Goal: Task Accomplishment & Management: Complete application form

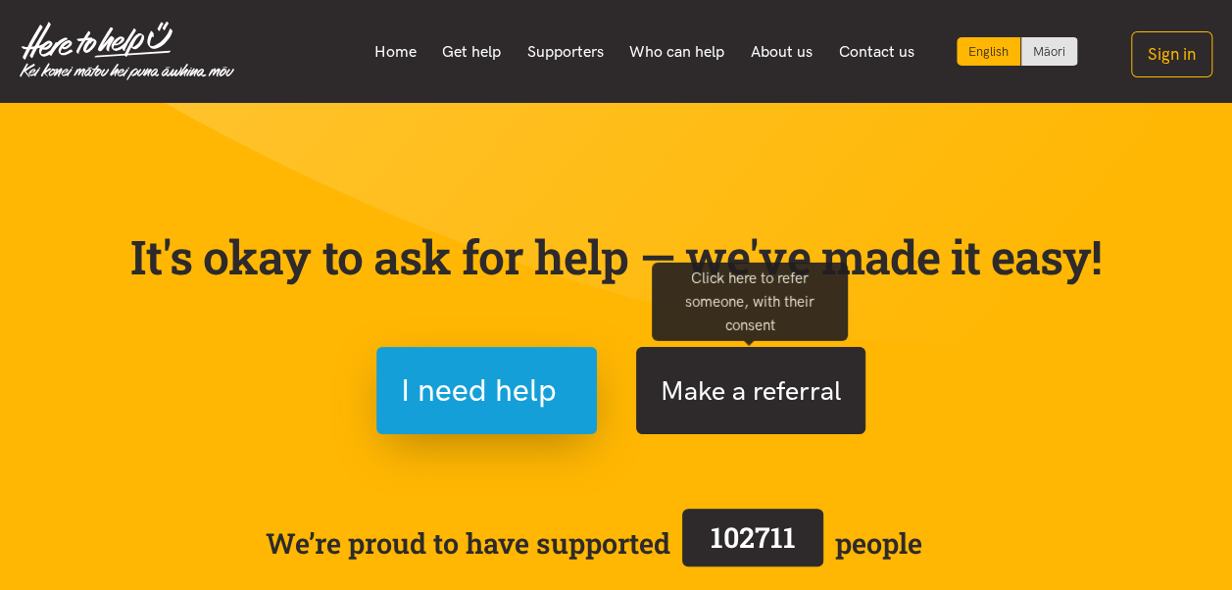
drag, startPoint x: 0, startPoint y: 0, endPoint x: 778, endPoint y: 400, distance: 875.0
click at [778, 400] on button "Make a referral" at bounding box center [750, 390] width 229 height 87
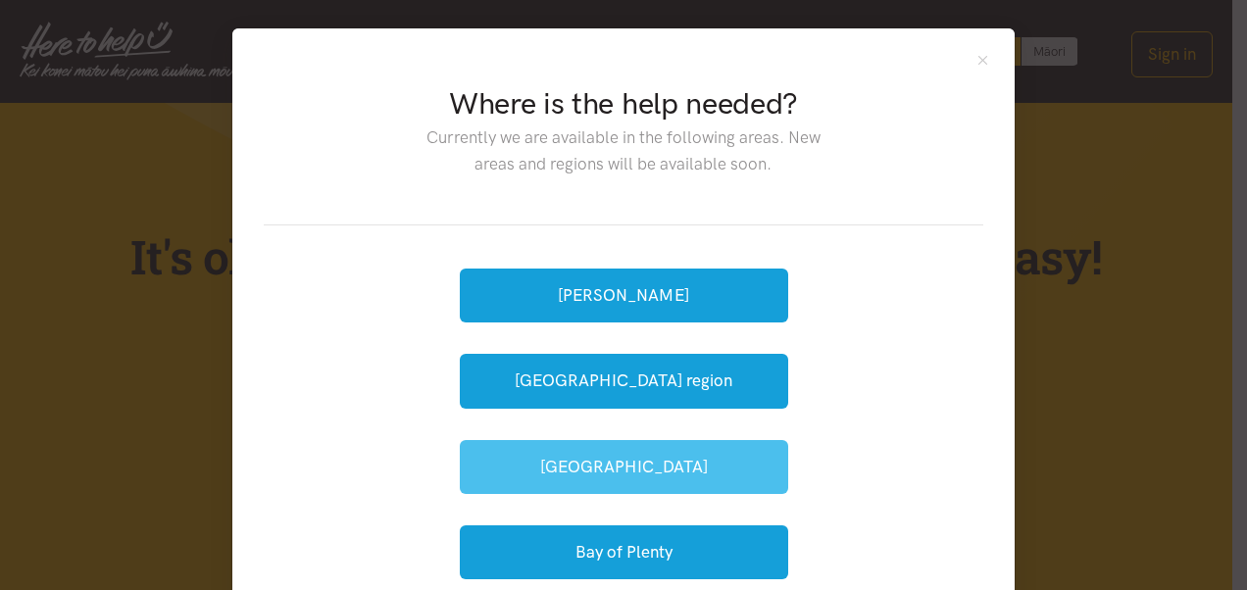
click at [646, 464] on button "[GEOGRAPHIC_DATA]" at bounding box center [624, 467] width 328 height 54
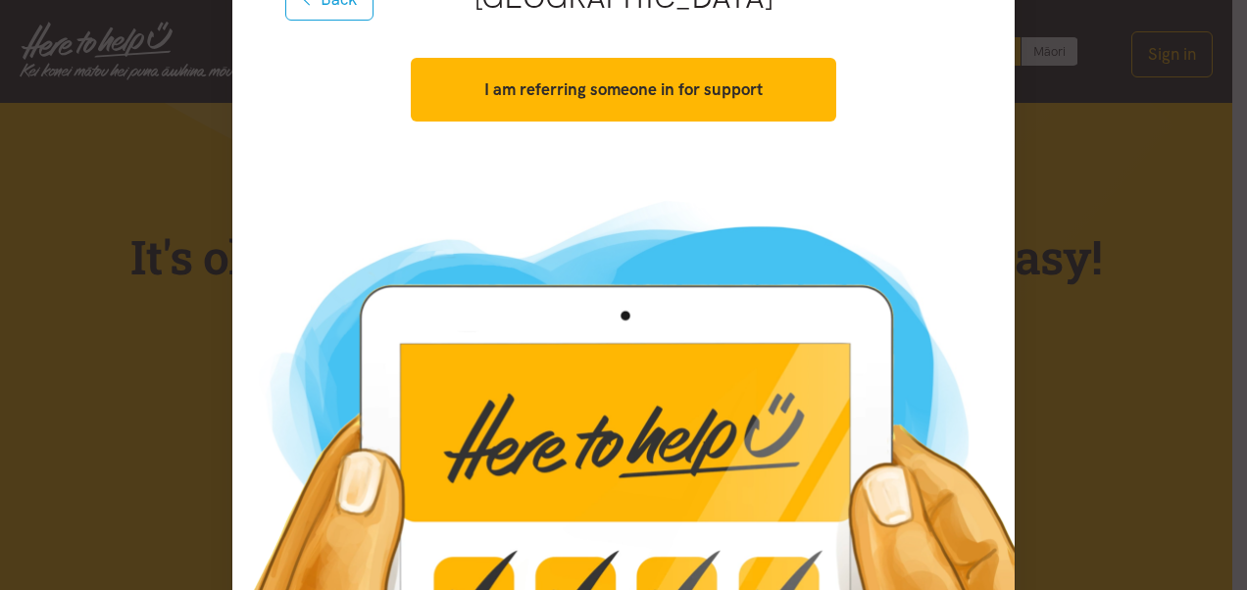
scroll to position [294, 0]
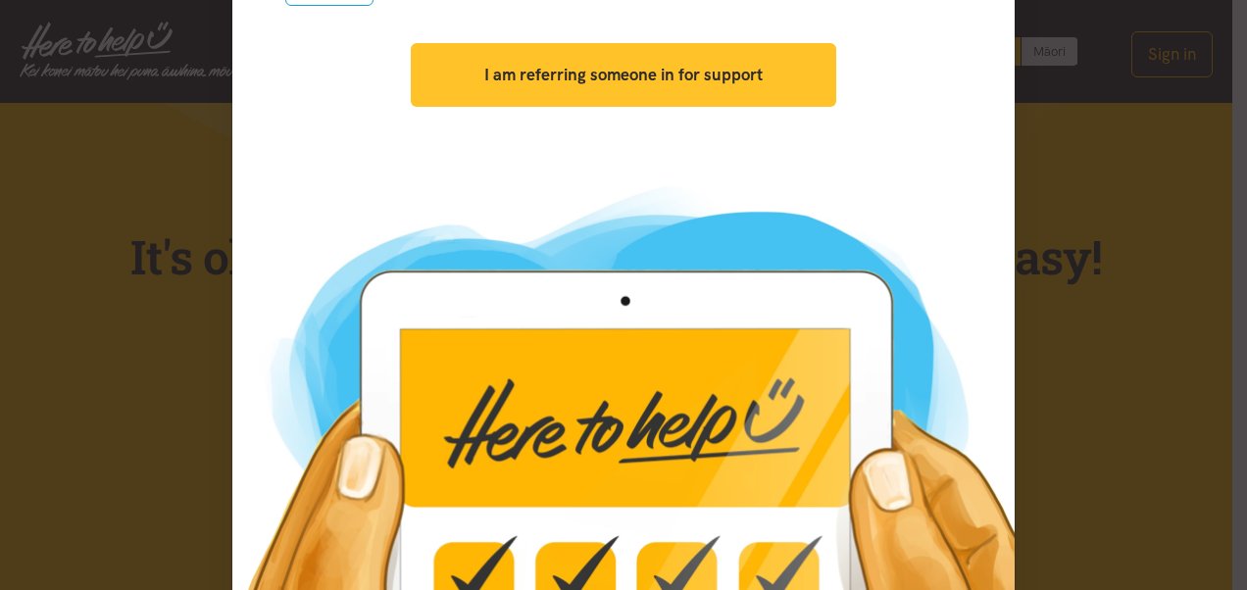
click at [633, 75] on strong "I am referring someone in for support" at bounding box center [623, 75] width 278 height 20
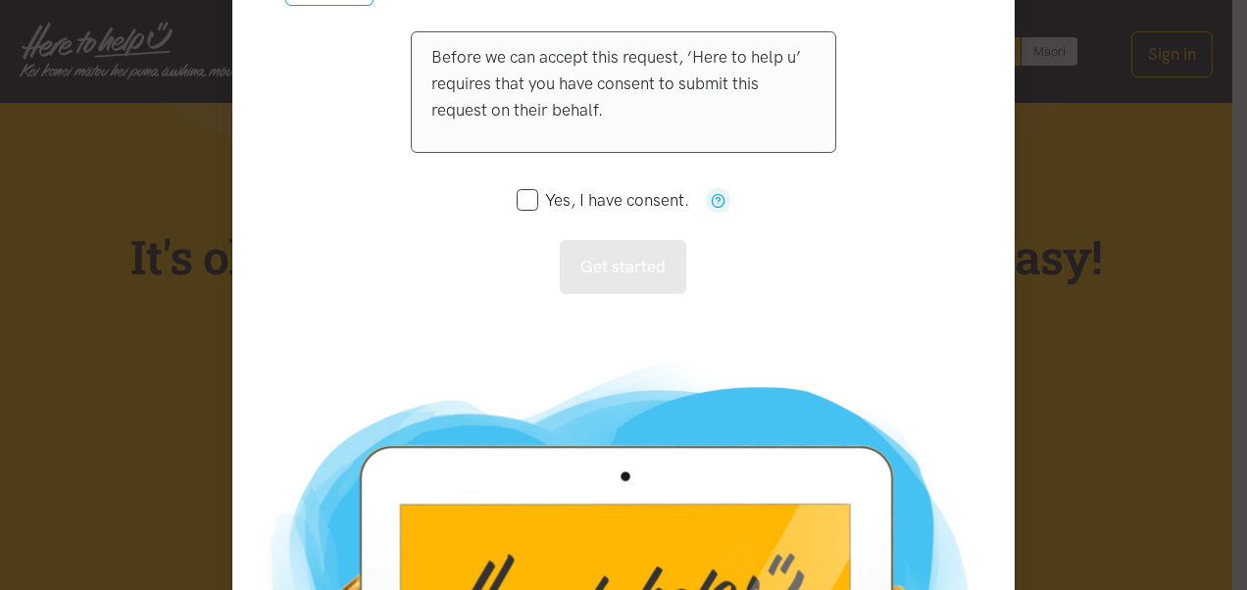
click at [523, 203] on input "Yes, I have consent." at bounding box center [603, 200] width 173 height 17
checkbox input "true"
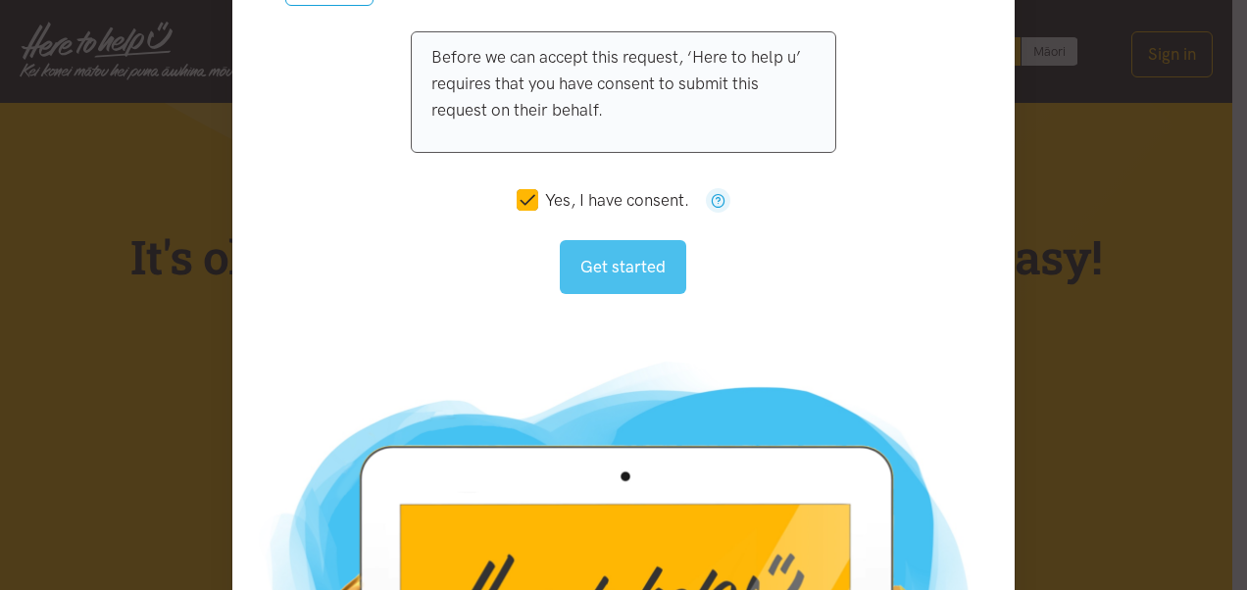
click at [615, 280] on button "Get started" at bounding box center [623, 267] width 126 height 54
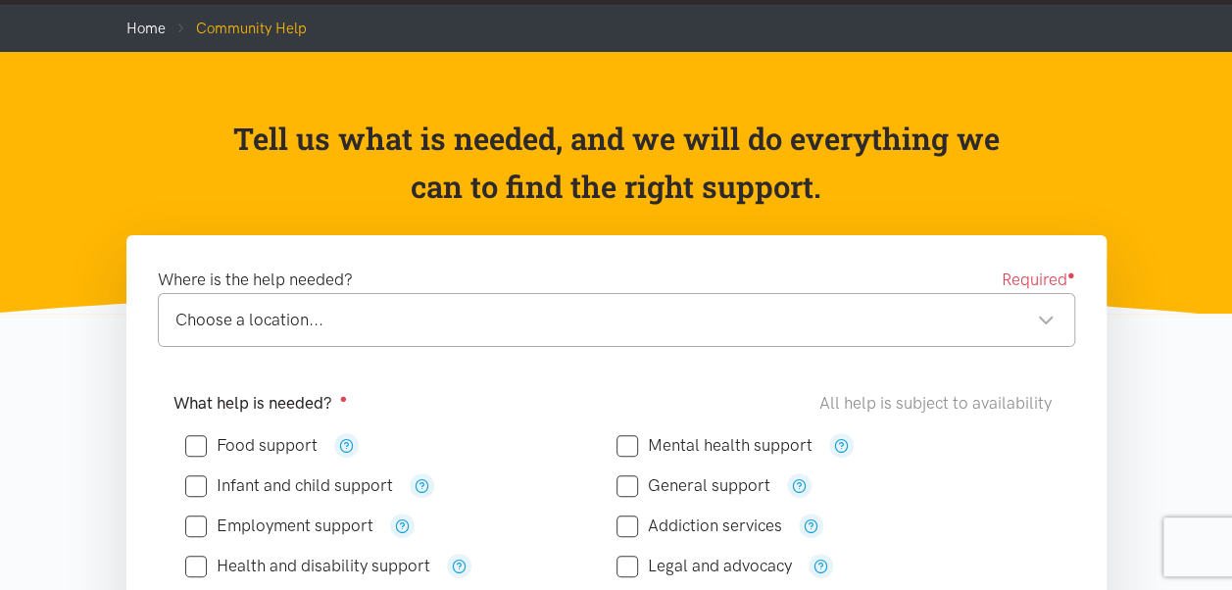
scroll to position [196, 0]
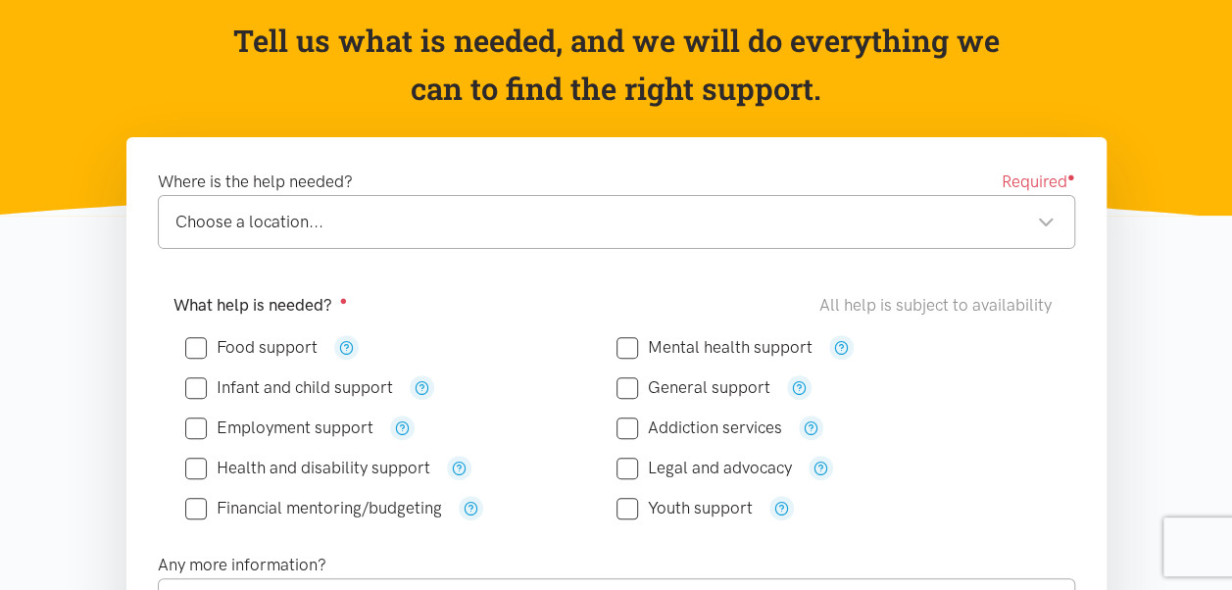
click at [197, 468] on input "Health and disability support" at bounding box center [307, 468] width 245 height 17
checkbox input "true"
click at [624, 381] on input "General support" at bounding box center [694, 387] width 154 height 17
checkbox input "true"
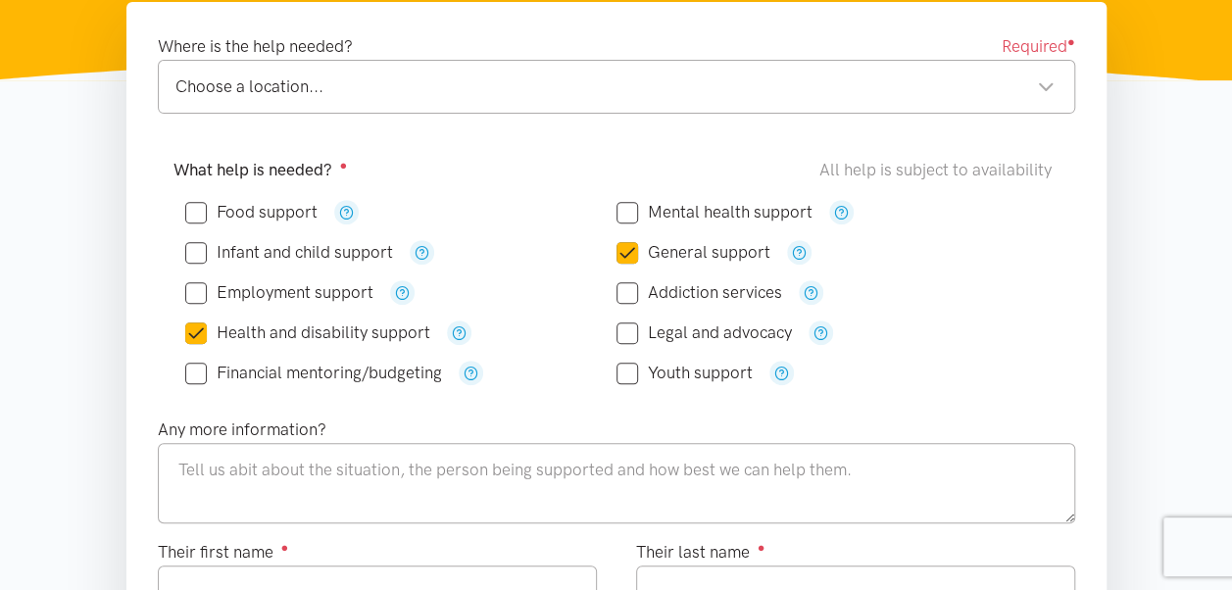
scroll to position [392, 0]
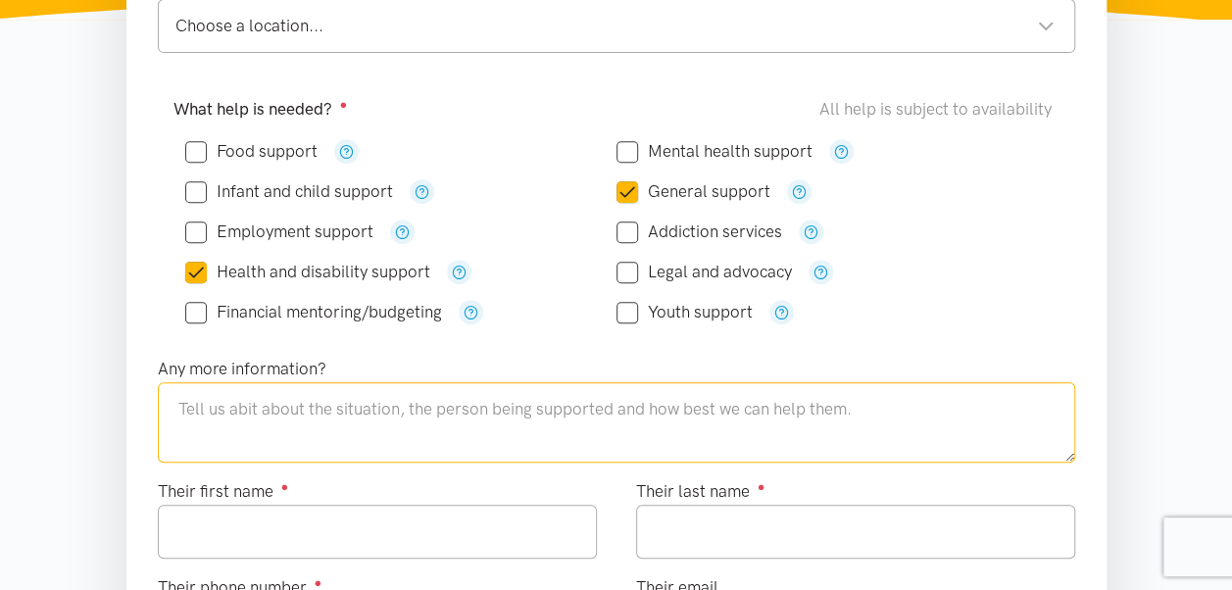
click at [255, 402] on textarea at bounding box center [616, 422] width 917 height 80
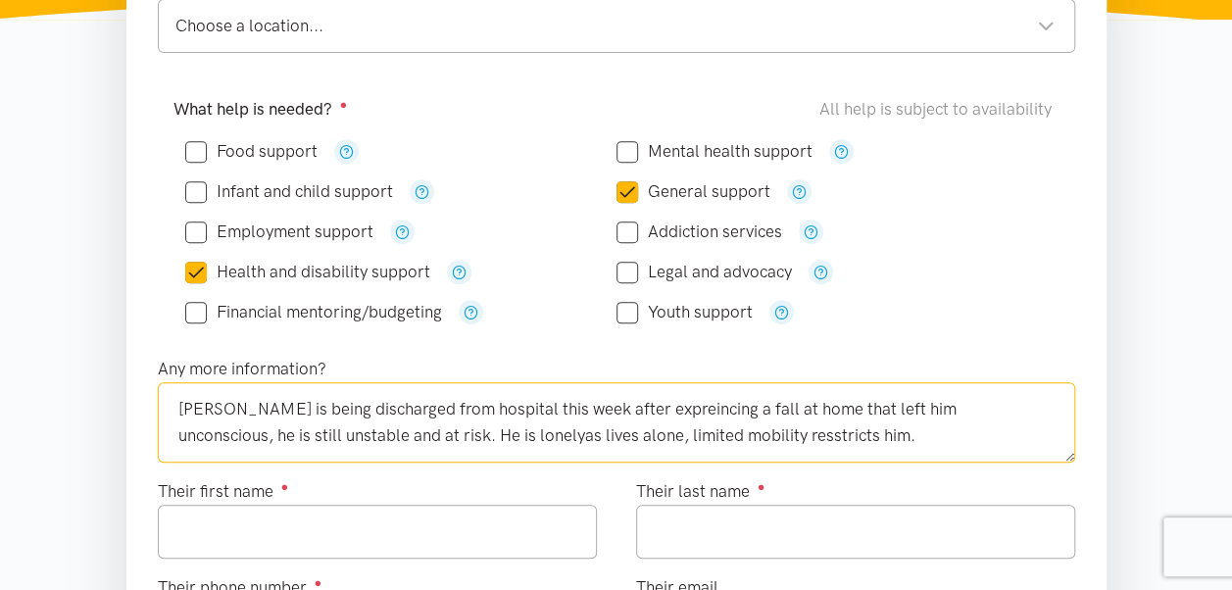
click at [416, 433] on textarea "[PERSON_NAME] is being discharged from hospital this week after expreincing a f…" at bounding box center [616, 422] width 917 height 80
click at [803, 427] on textarea "[PERSON_NAME] is being discharged from hospital this week after expreincing a f…" at bounding box center [616, 422] width 917 height 80
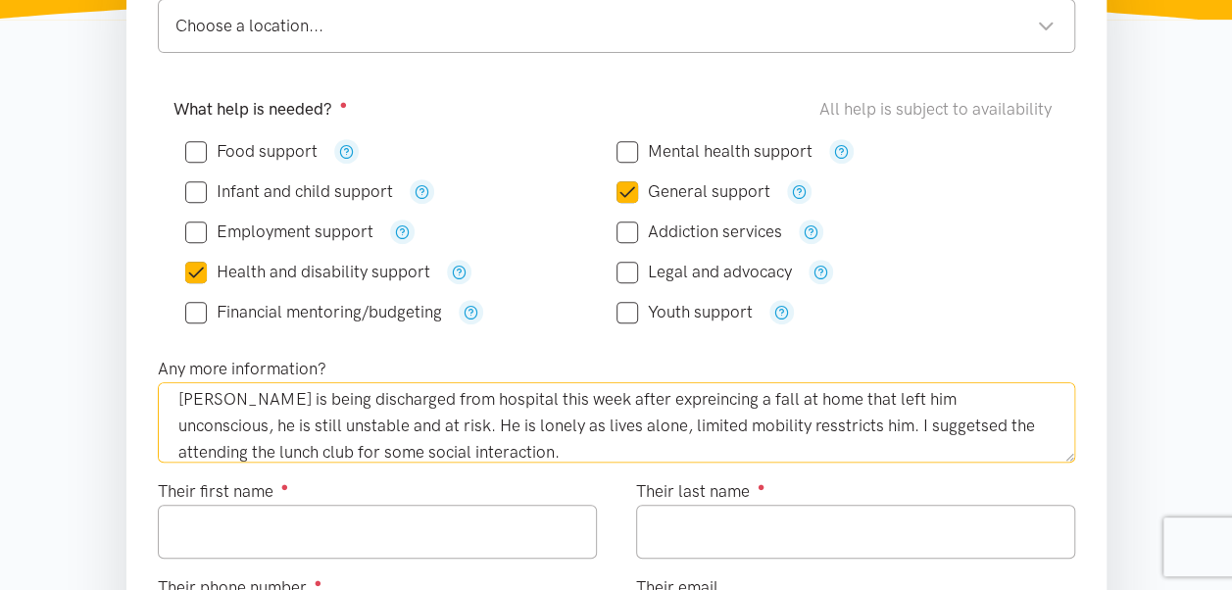
type textarea "[PERSON_NAME] is being discharged from hospital this week after expreincing a f…"
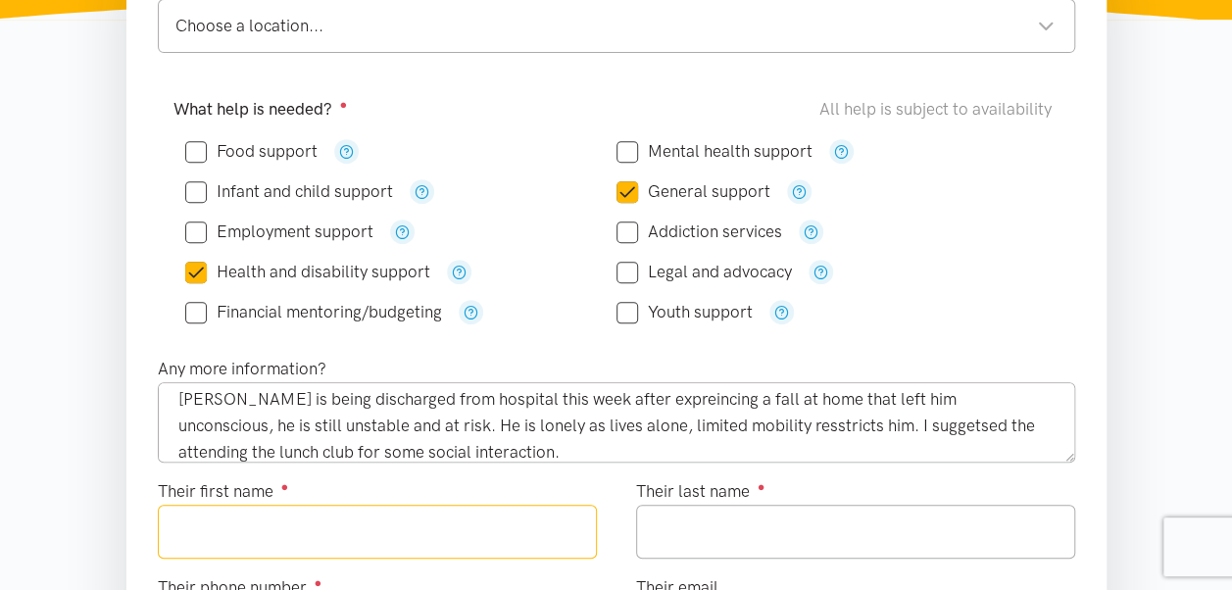
click at [367, 529] on input "Their first name ●" at bounding box center [377, 532] width 439 height 54
type input "*****"
